Goal: Transaction & Acquisition: Purchase product/service

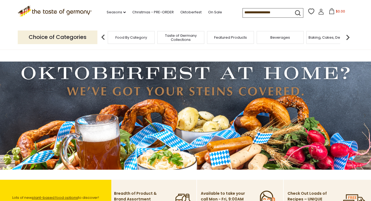
click at [261, 12] on input at bounding box center [266, 12] width 46 height 8
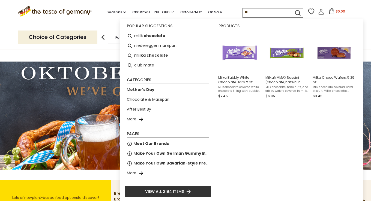
type input "***"
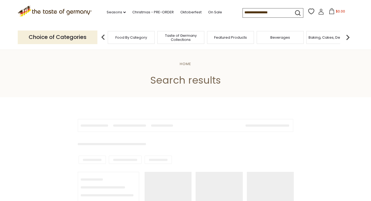
type input "***"
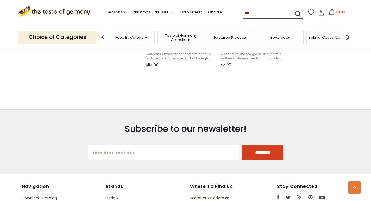
scroll to position [691, 0]
